Goal: Transaction & Acquisition: Purchase product/service

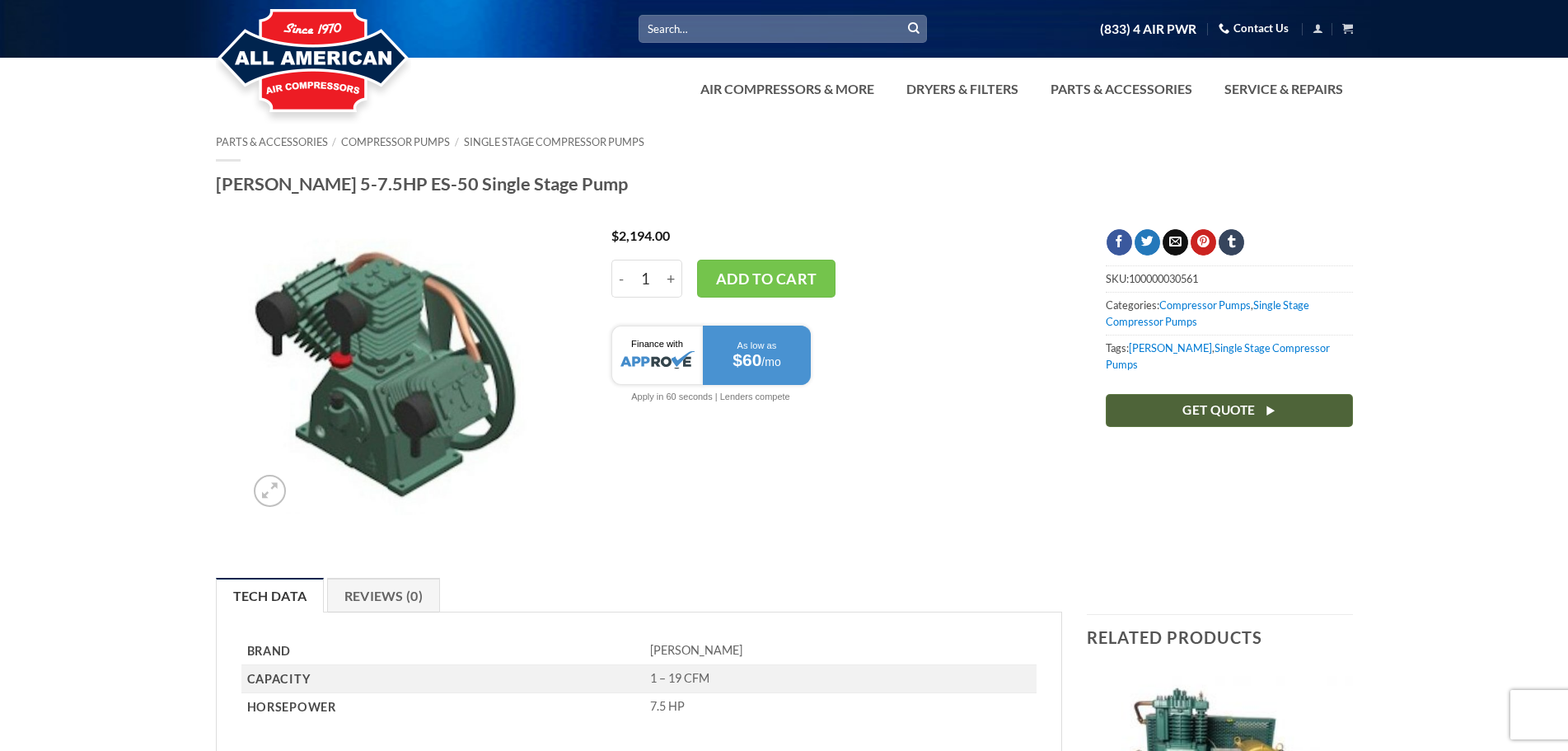
click at [1149, 396] on link "Get Quote" at bounding box center [1230, 410] width 247 height 32
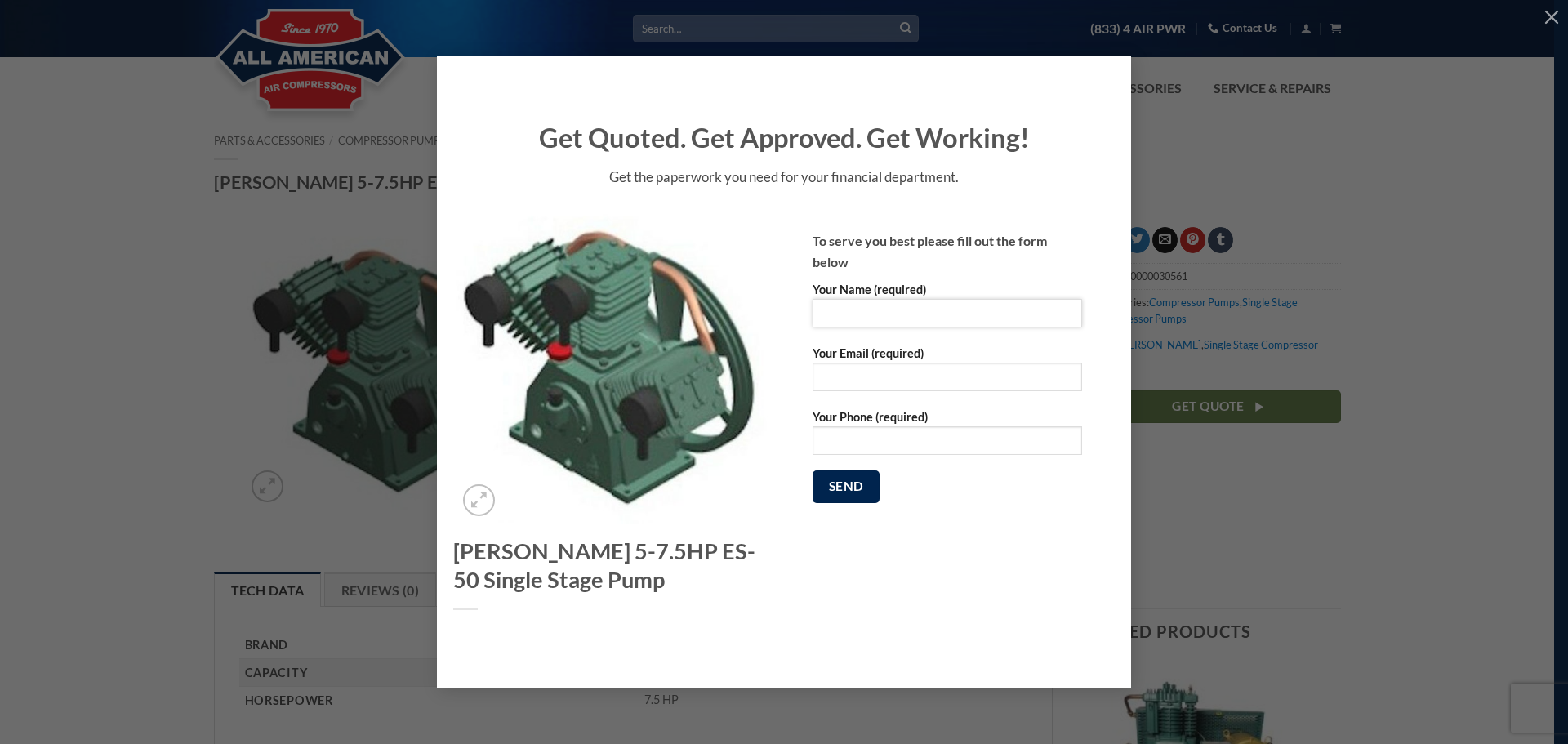
click at [861, 308] on input "Your Name (required)" at bounding box center [947, 313] width 269 height 29
type input "Brian Dieterich"
type input "briandtn@comcast.net"
type input "6158562451"
click at [867, 382] on input "briandtn@comcast.net" at bounding box center [947, 376] width 269 height 29
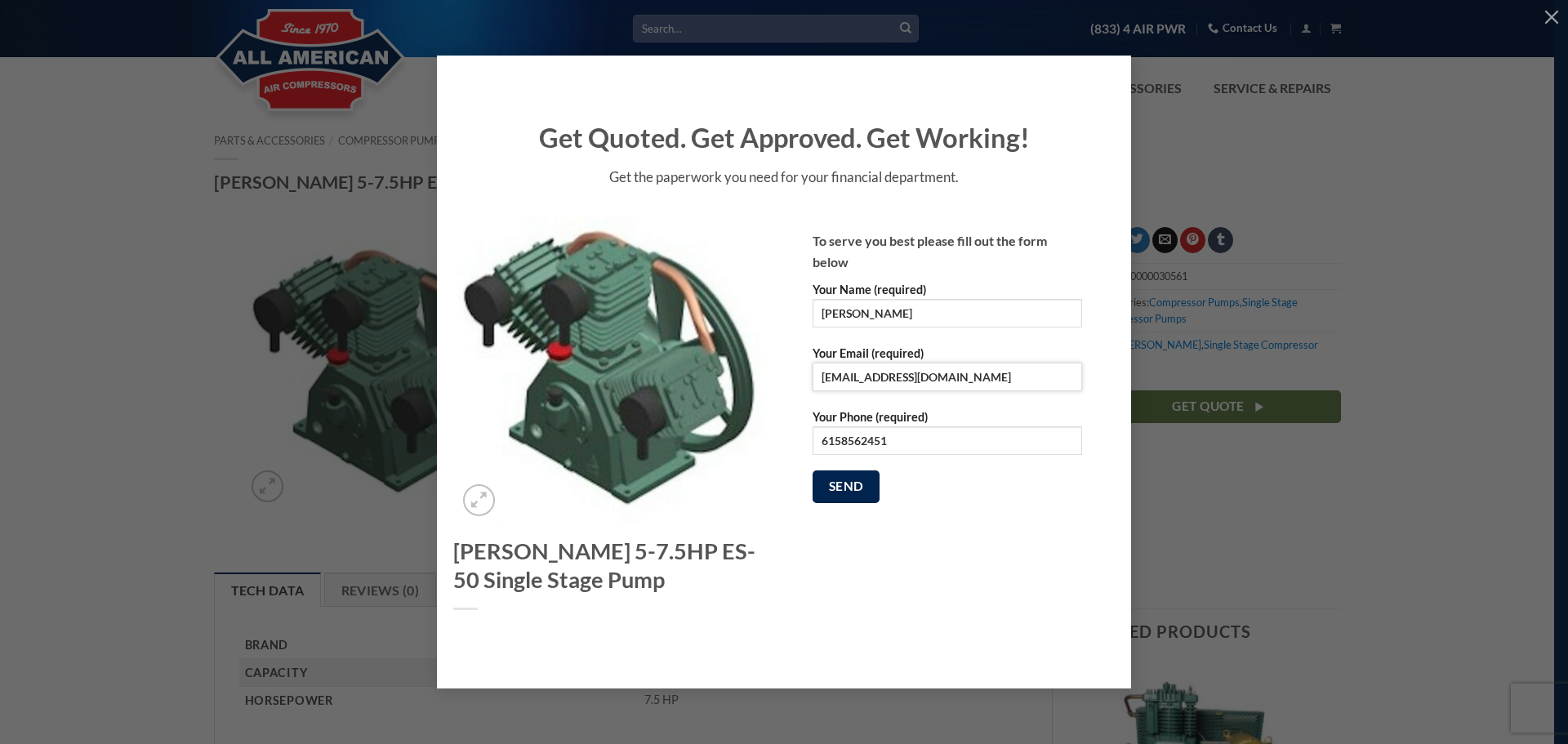
type input "bdieterich@bmeinc.com"
click at [812, 470] on input "Send" at bounding box center [846, 486] width 67 height 32
click at [866, 308] on input "Brian Dieterich" at bounding box center [947, 313] width 269 height 29
type input "Brian Dieterich"
type input "briandtn@comcast.net"
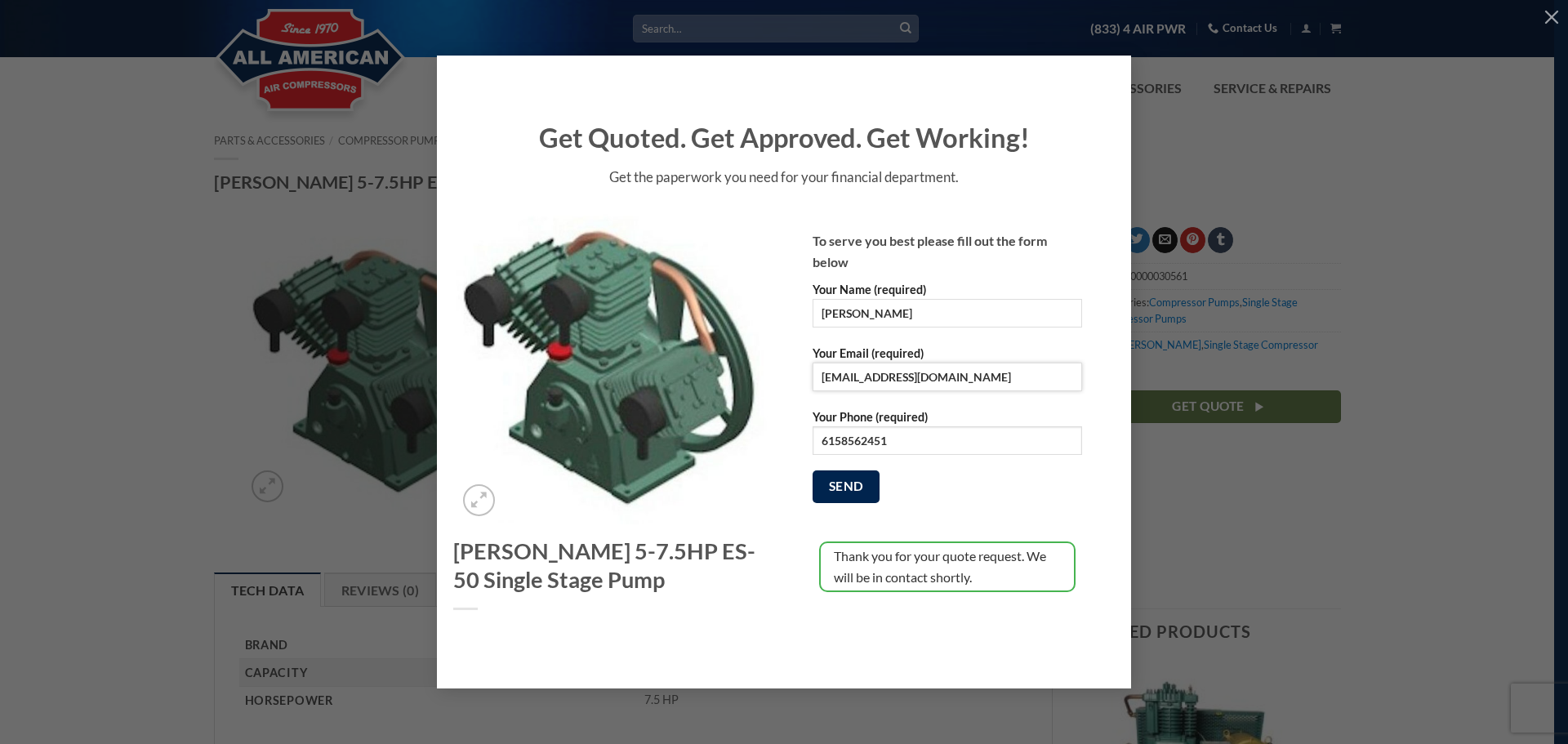
type input "6158562451"
drag, startPoint x: 975, startPoint y: 381, endPoint x: 720, endPoint y: 410, distance: 256.6
click at [720, 410] on div "Curtis 5-7.5HP ES-50 Single Stage Pump To serve you best please fill out the fo…" at bounding box center [784, 426] width 686 height 441
type input "bdieterich@bmeinc.com"
click at [862, 492] on input "Send" at bounding box center [846, 486] width 67 height 32
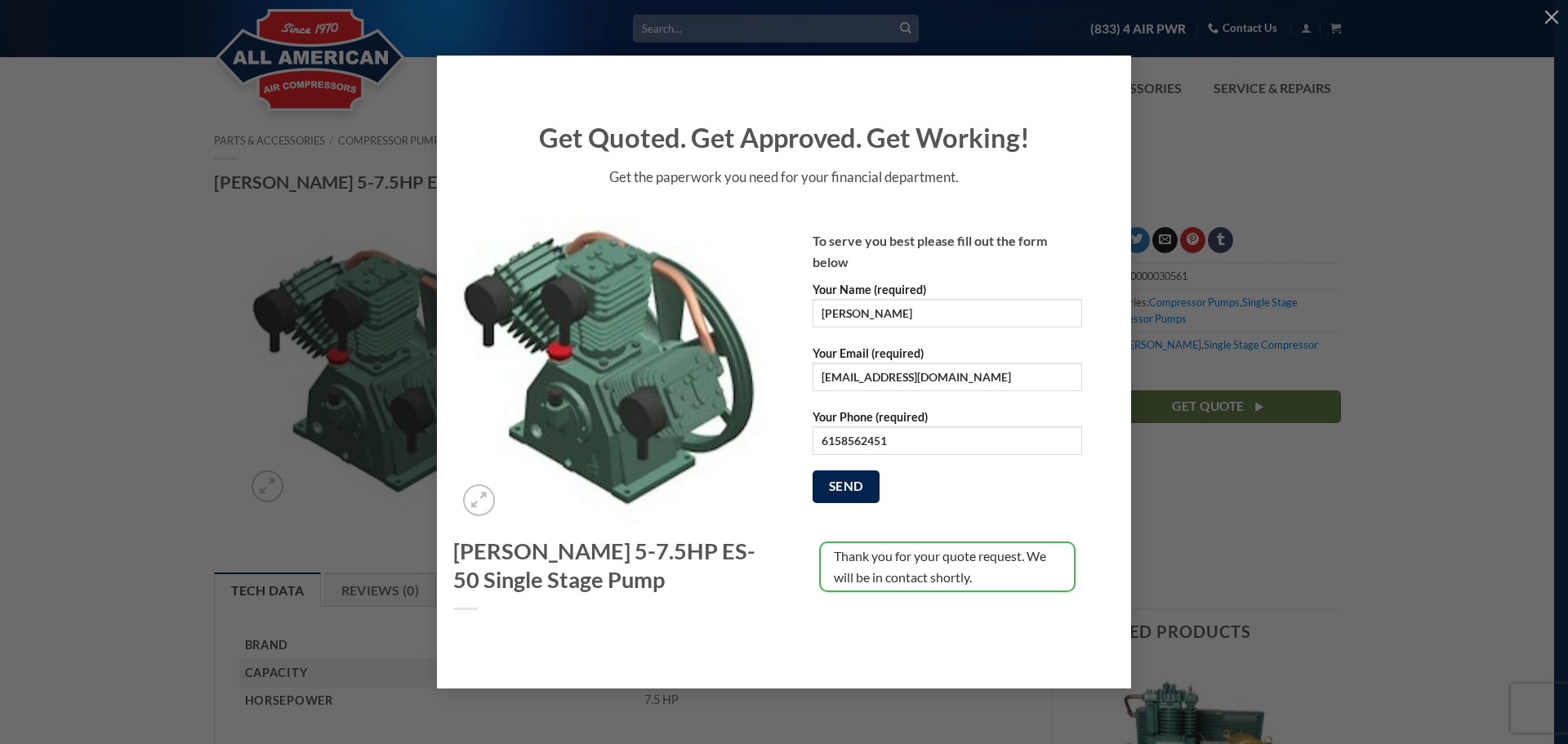
click at [1507, 144] on div "Get Quoted. Get Approved. Get Working! Get the paperwork you need for your fina…" at bounding box center [784, 372] width 1520 height 632
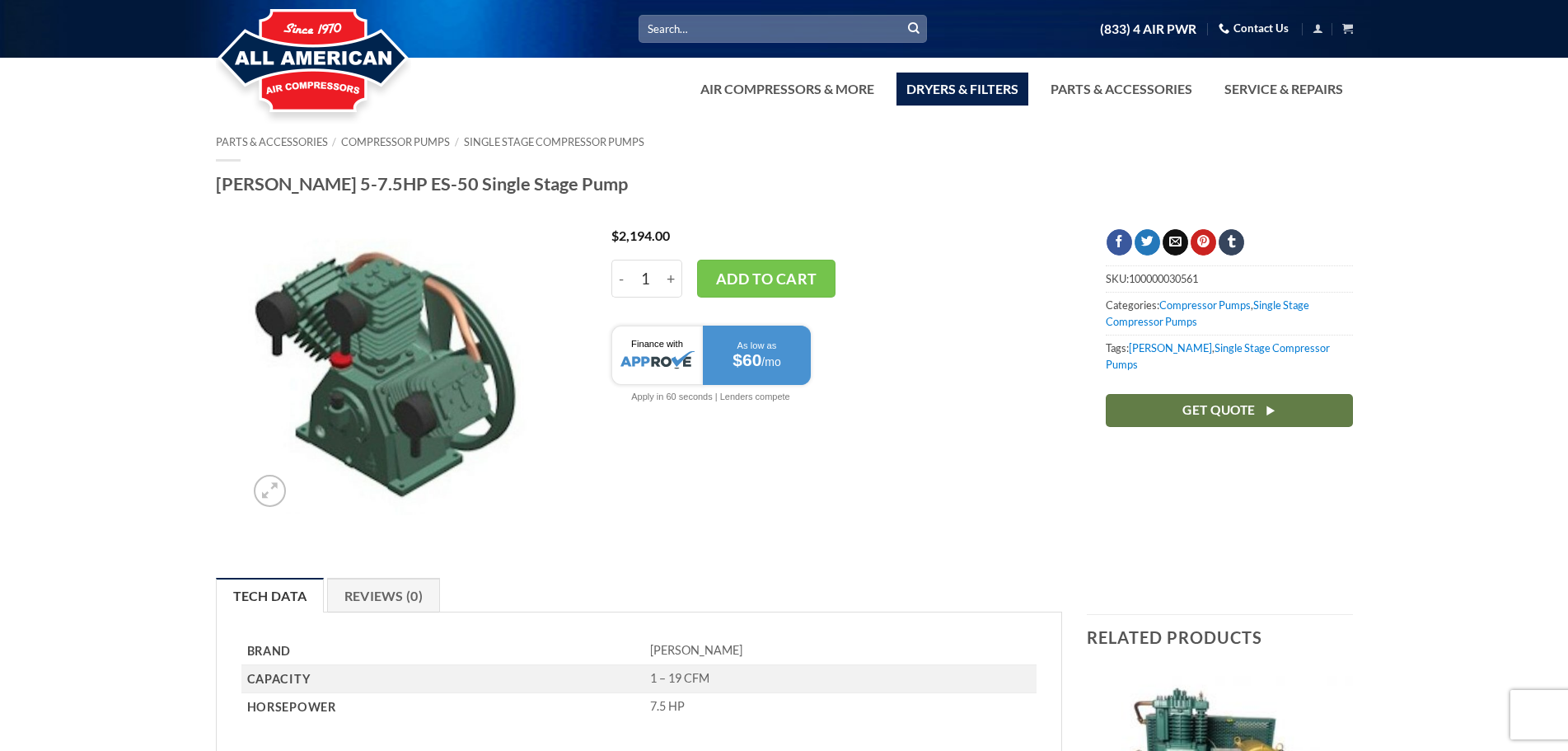
click at [957, 94] on link "Dryers & Filters" at bounding box center [963, 88] width 132 height 33
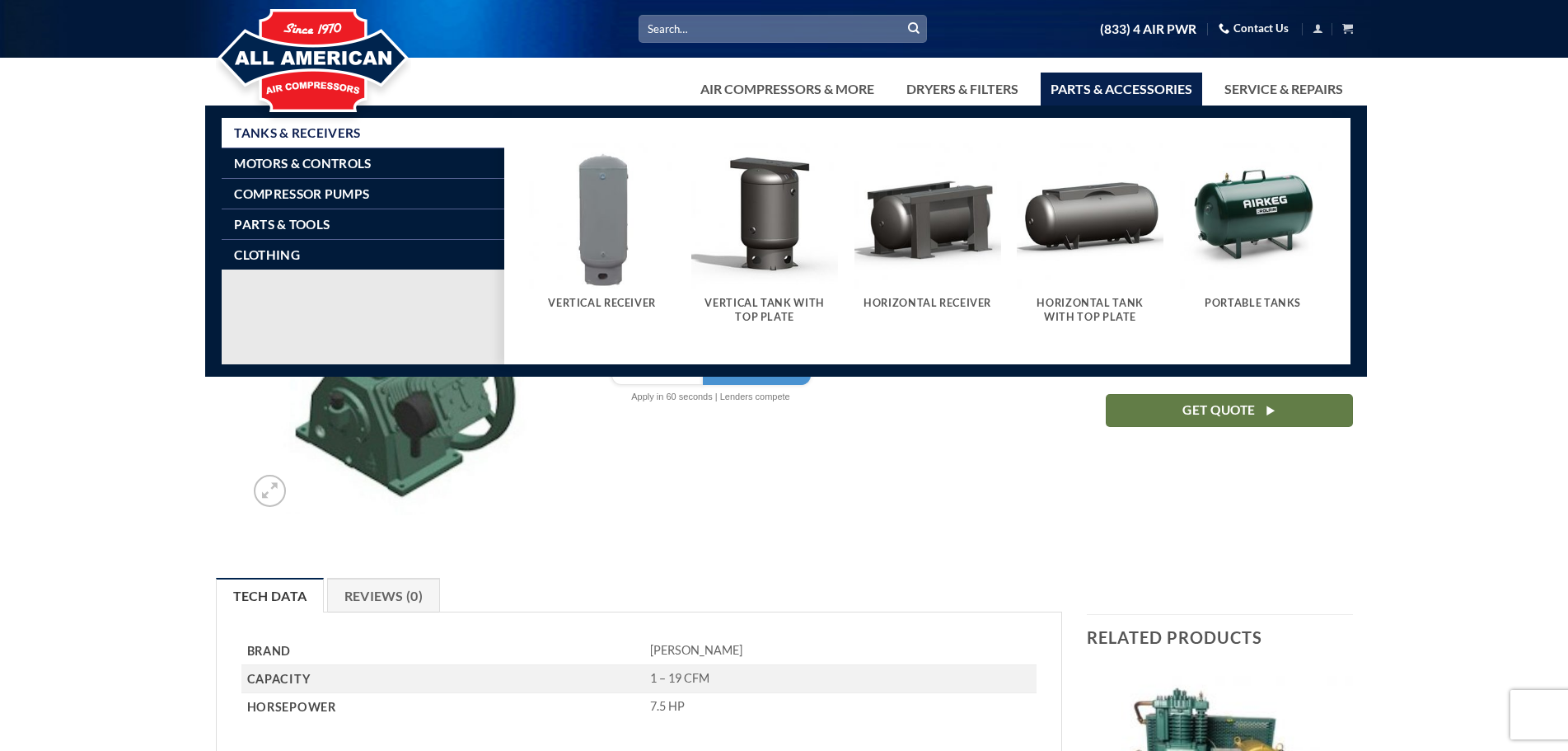
click at [1104, 77] on link "Parts & Accessories" at bounding box center [1121, 88] width 162 height 33
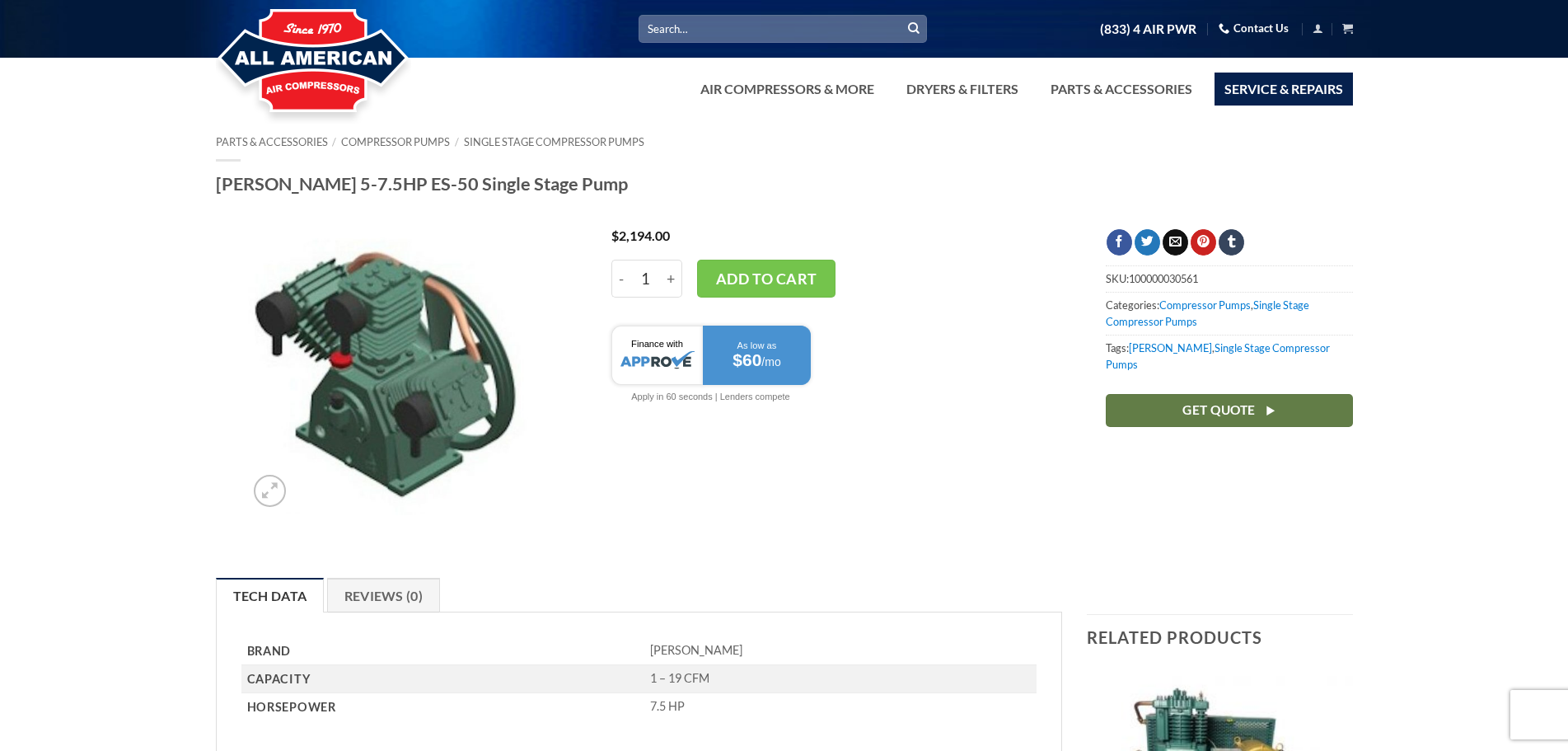
click at [1237, 85] on link "Service & Repairs" at bounding box center [1283, 88] width 138 height 33
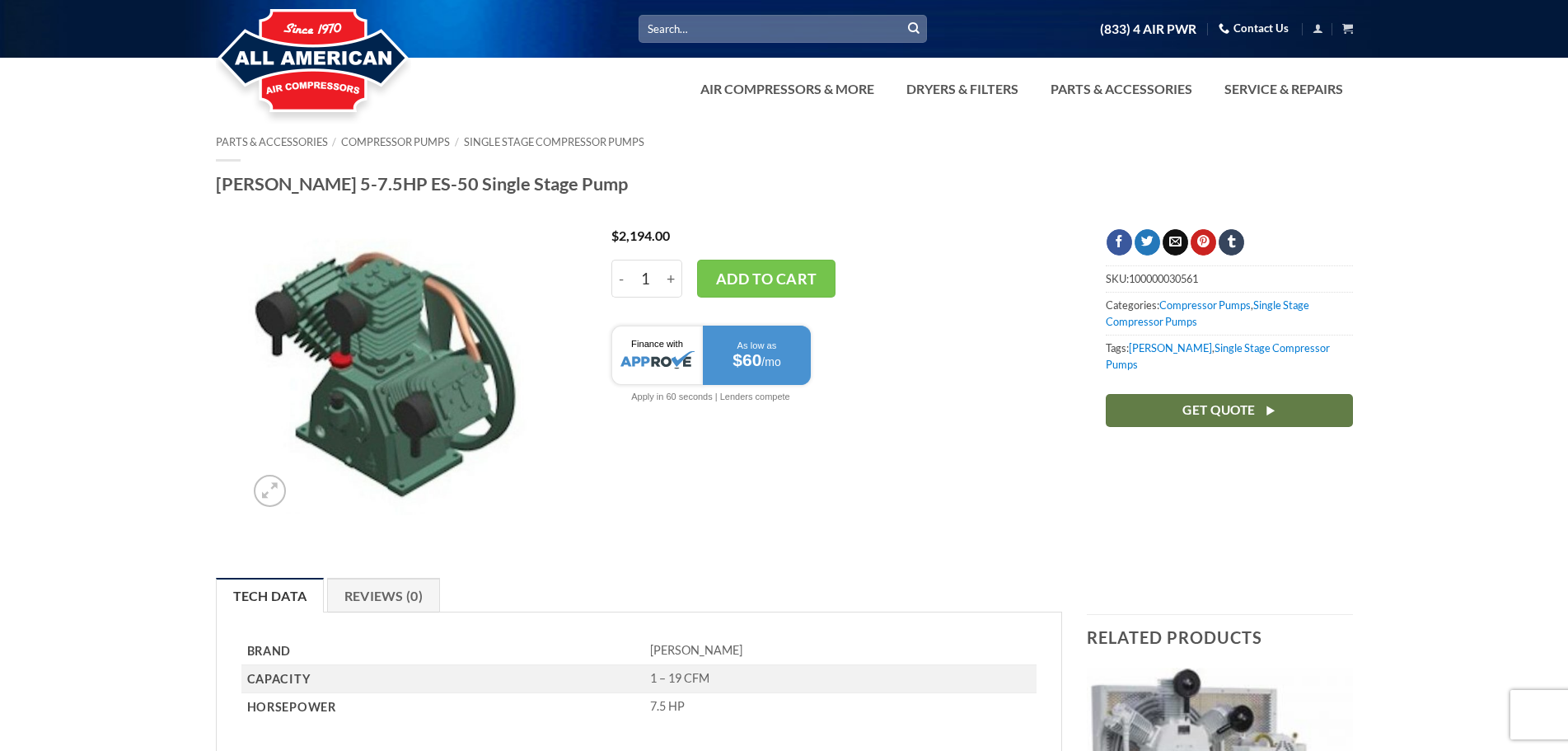
drag, startPoint x: 457, startPoint y: 1, endPoint x: 103, endPoint y: 158, distance: 387.3
click at [774, 27] on input "Search for:" at bounding box center [782, 28] width 289 height 27
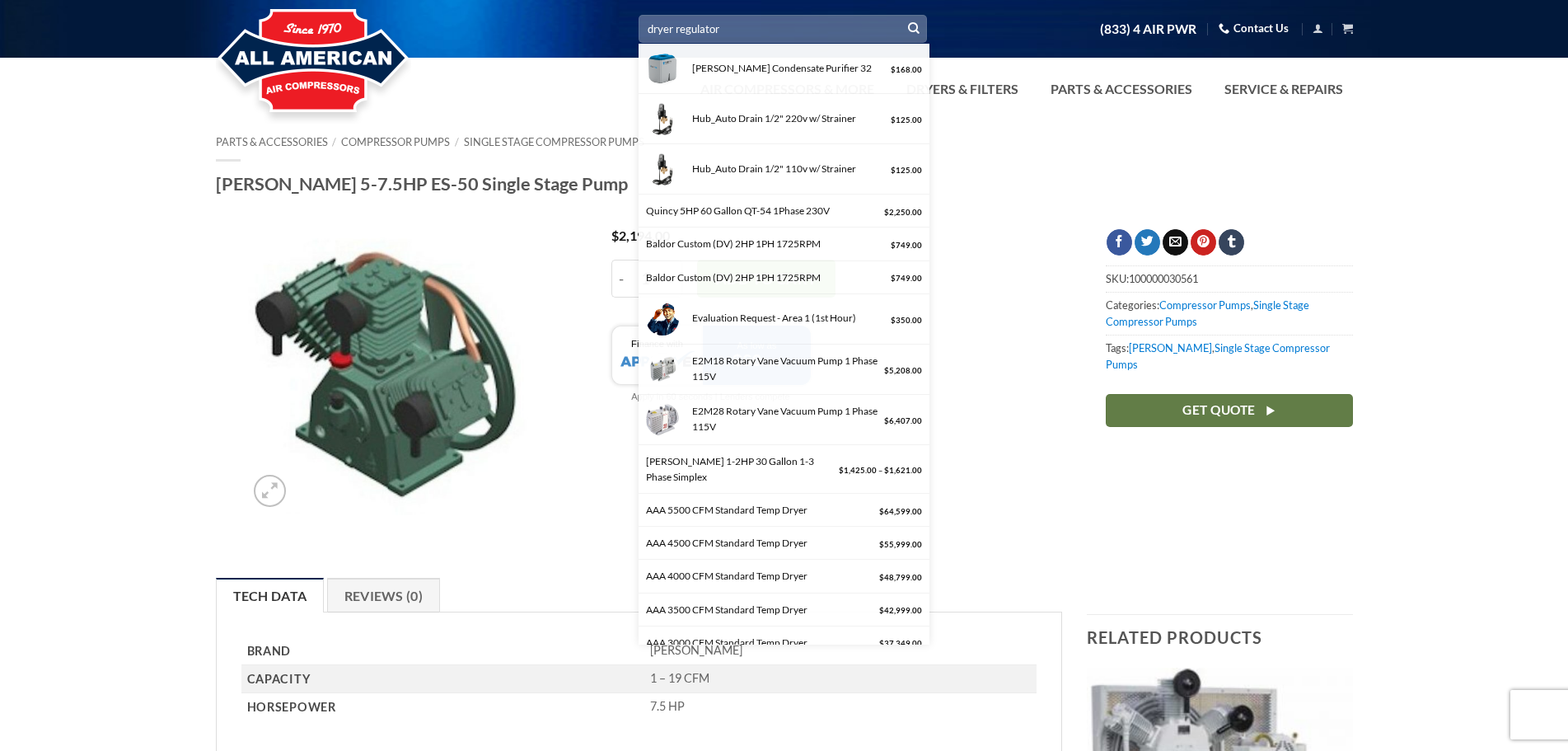
type input "dryer regulator"
click at [902, 17] on button "Submit" at bounding box center [914, 29] width 24 height 24
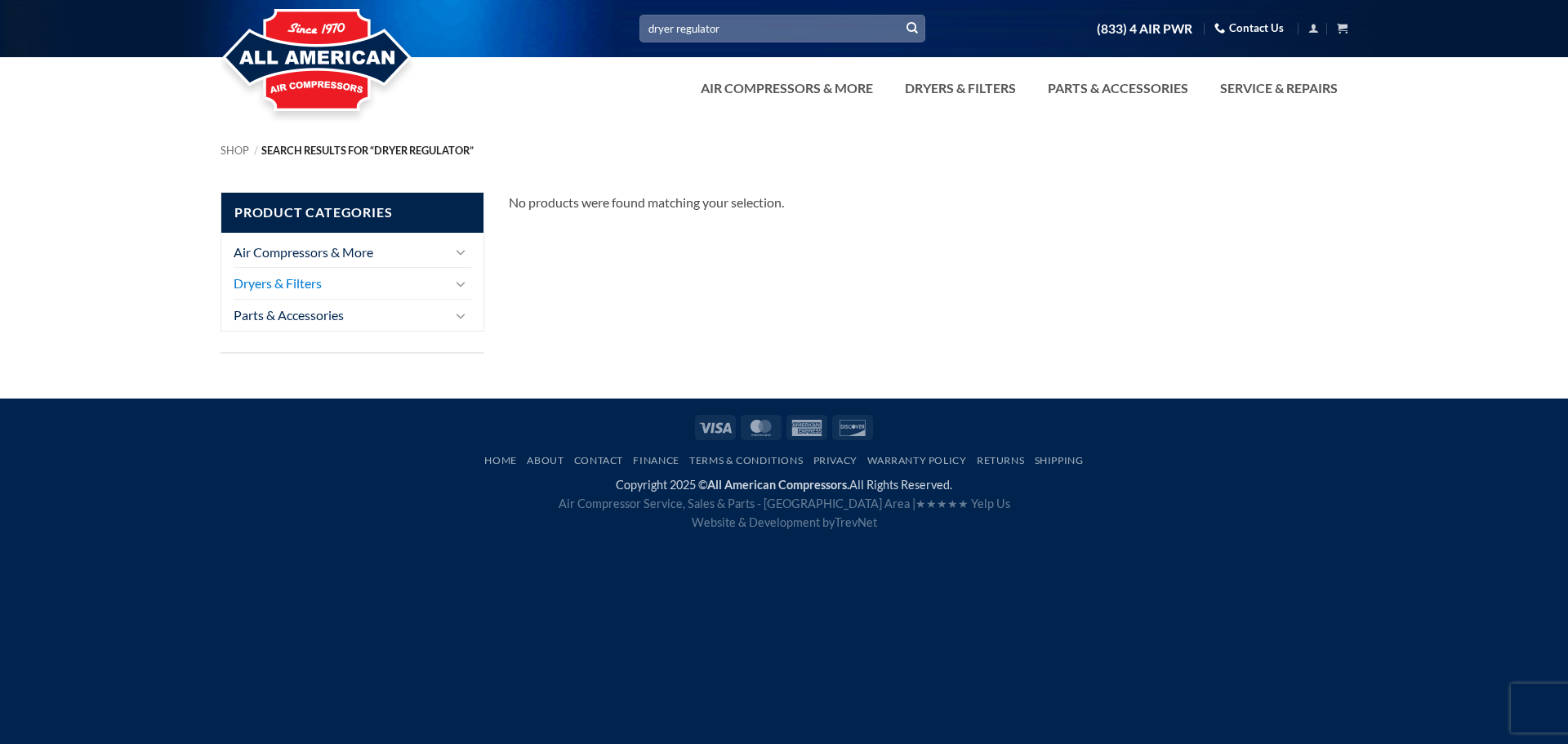
click at [306, 283] on link "Dryers & Filters" at bounding box center [341, 283] width 214 height 31
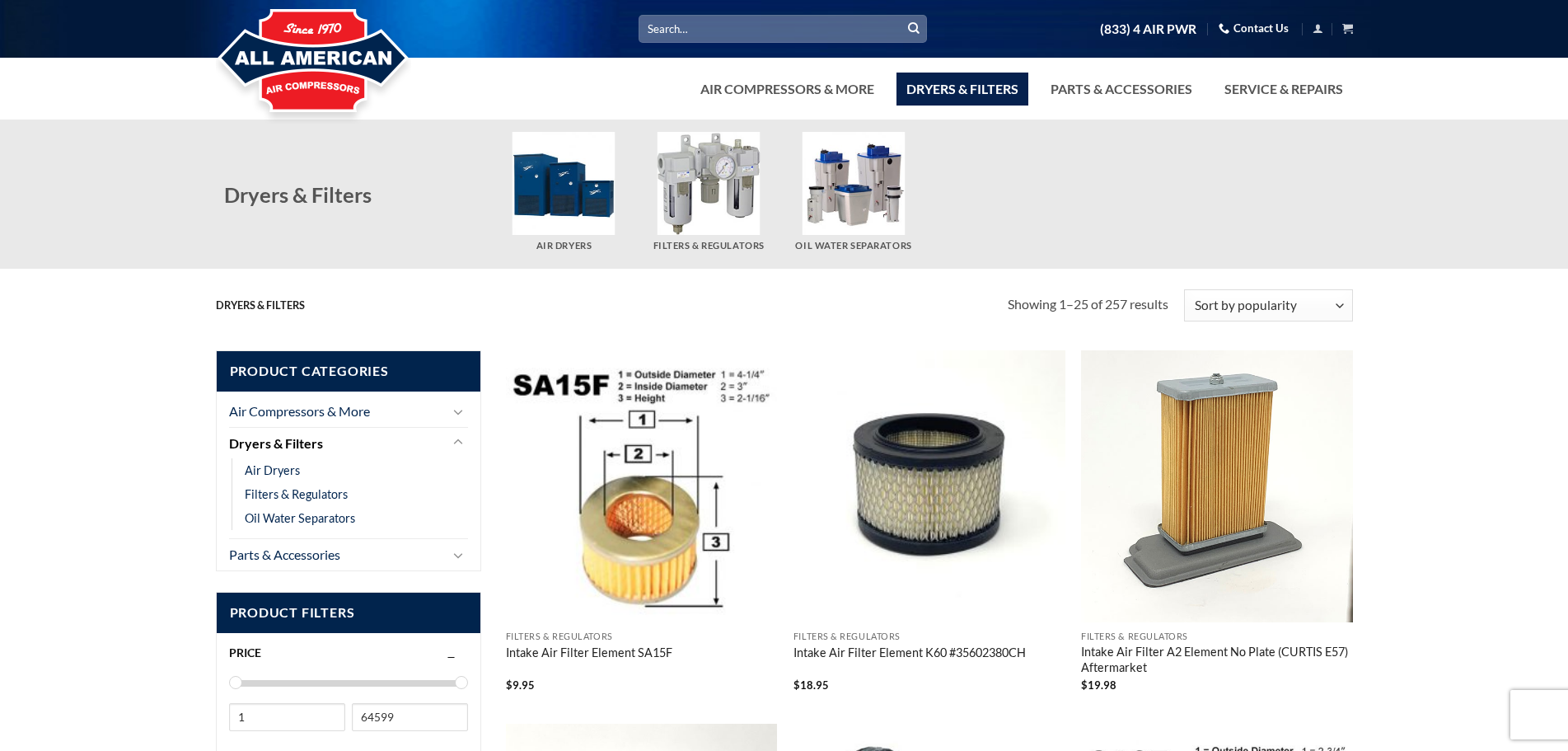
click at [714, 174] on img "Visit product category Filters & Regulators" at bounding box center [710, 183] width 103 height 103
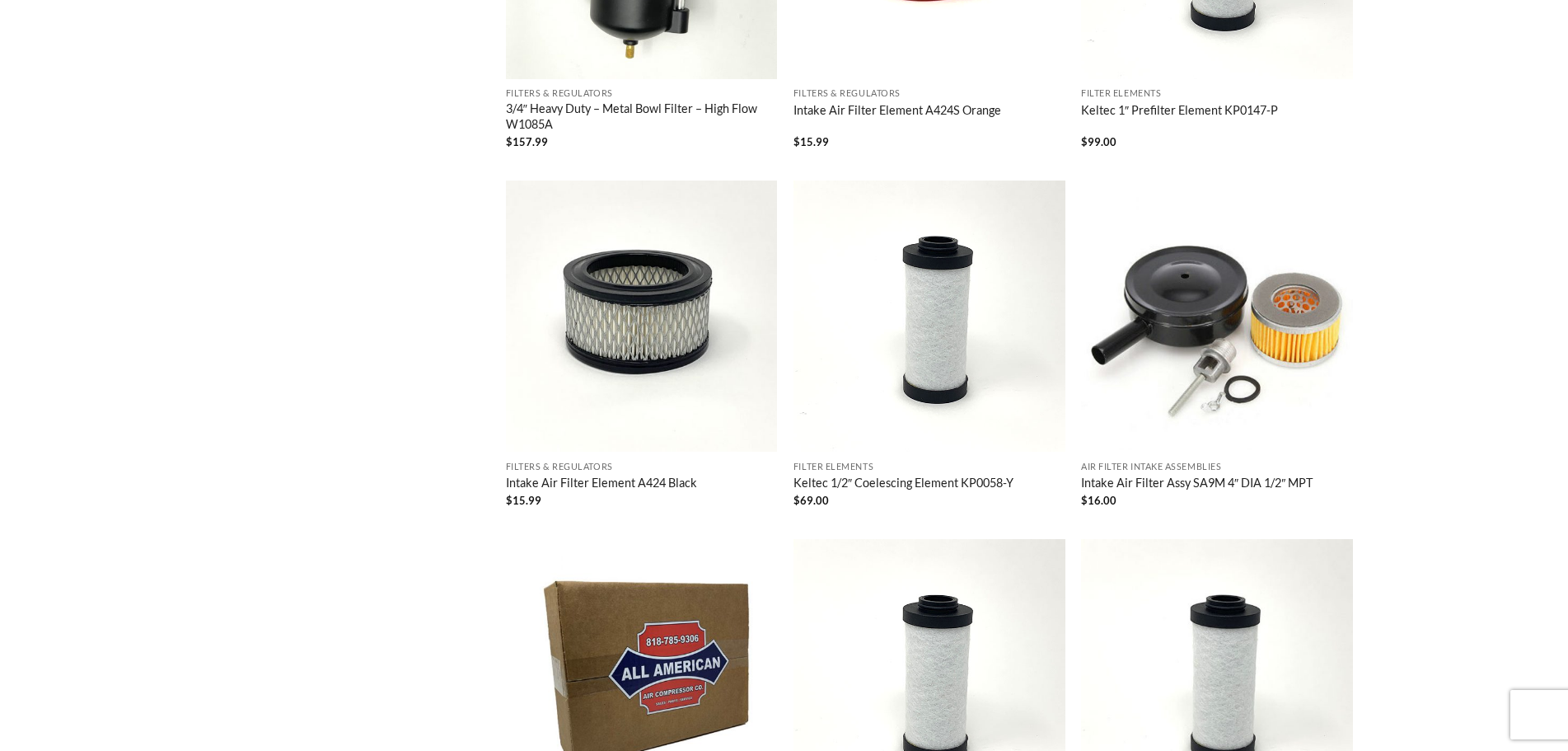
scroll to position [1039, 0]
